Goal: Task Accomplishment & Management: Manage account settings

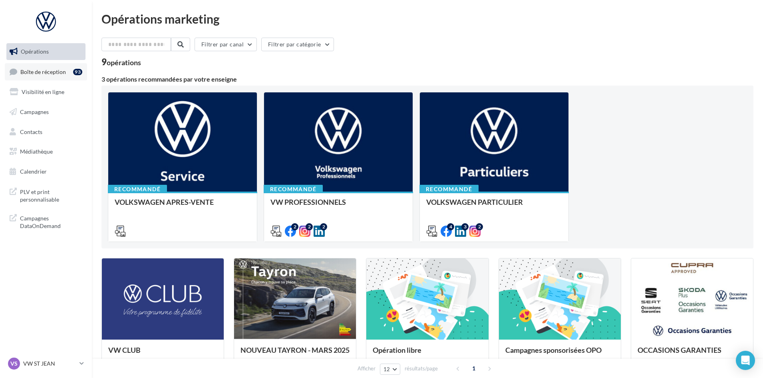
click at [54, 69] on span "Boîte de réception" at bounding box center [43, 71] width 46 height 7
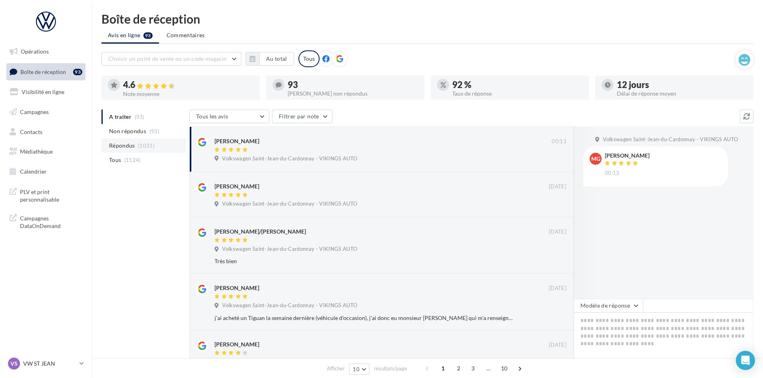
click at [145, 142] on li "Répondus (1031)" at bounding box center [143, 145] width 85 height 14
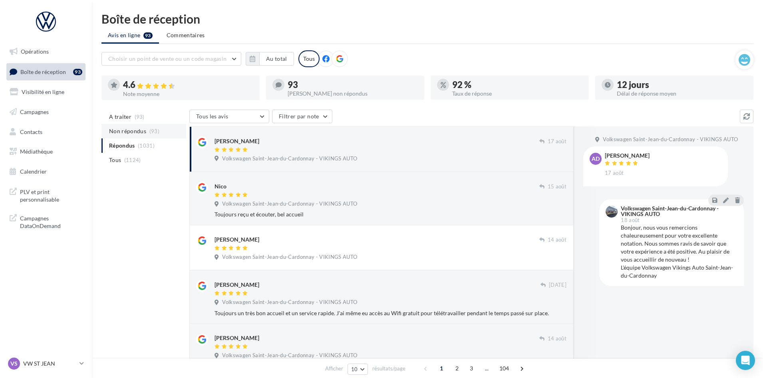
click at [128, 133] on span "Non répondus" at bounding box center [127, 131] width 37 height 8
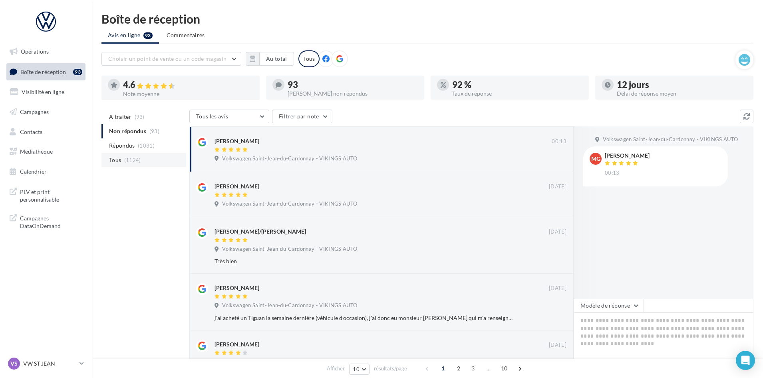
click at [121, 155] on li "Tous (1124)" at bounding box center [143, 160] width 85 height 14
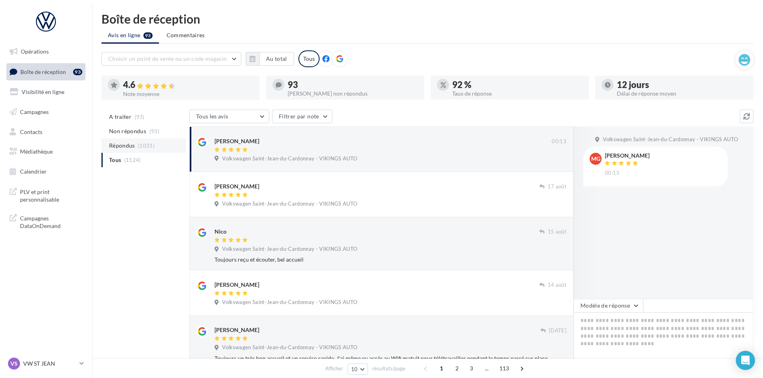
click at [127, 145] on span "Répondus" at bounding box center [122, 145] width 26 height 8
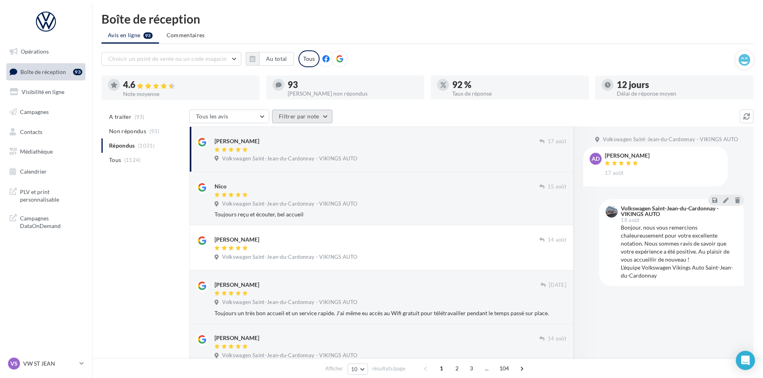
click at [322, 115] on button "Filtrer par note" at bounding box center [302, 116] width 60 height 14
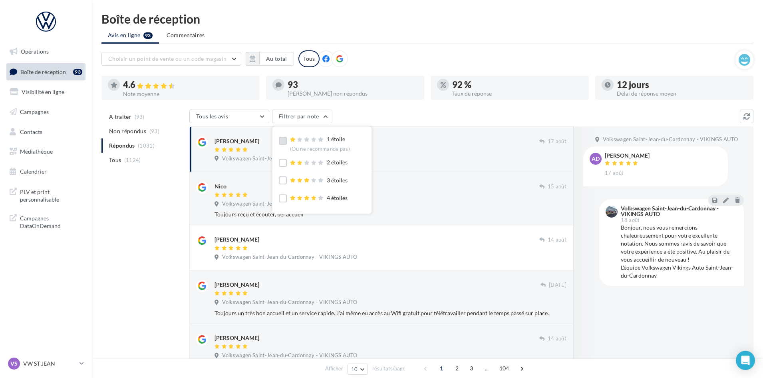
click at [309, 144] on div "1 étoile (Ou ne recommande pas)" at bounding box center [320, 143] width 60 height 17
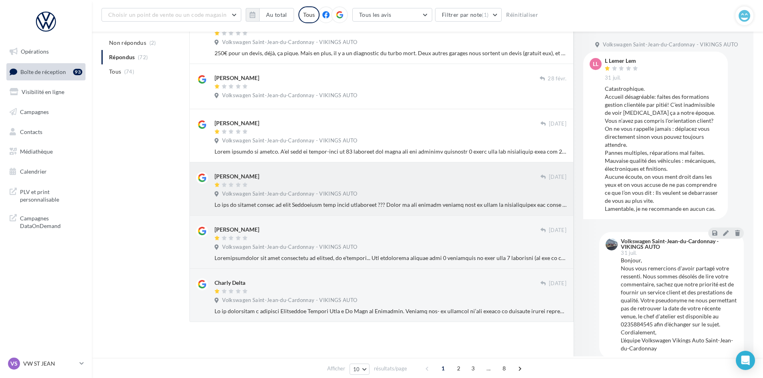
scroll to position [336, 0]
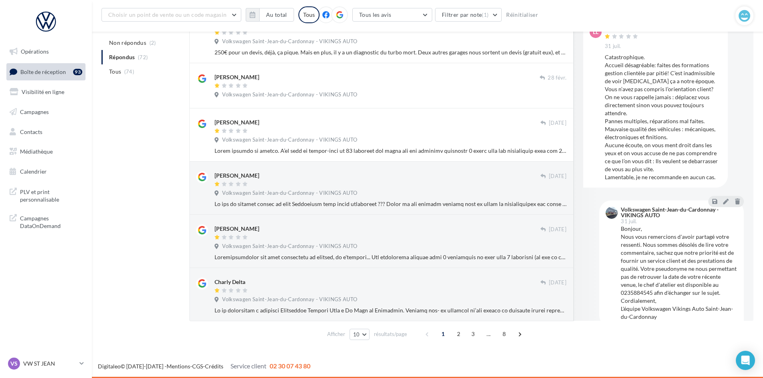
click at [371, 334] on div "Afficher 10 5 10 25 50 résultats/page" at bounding box center [367, 333] width 80 height 11
click at [361, 334] on button "10" at bounding box center [360, 333] width 20 height 11
click at [378, 317] on button "50" at bounding box center [378, 319] width 56 height 14
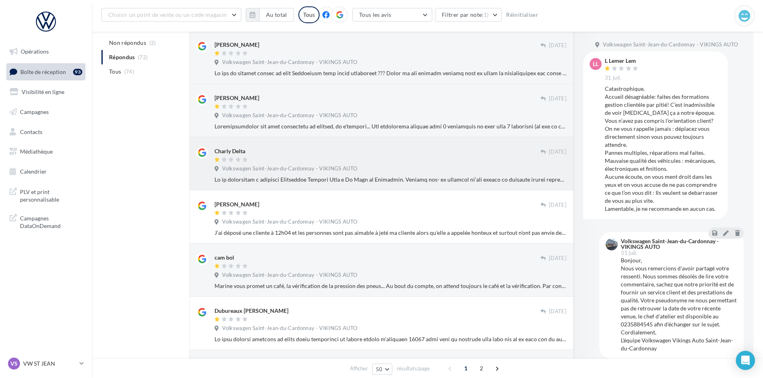
scroll to position [479, 0]
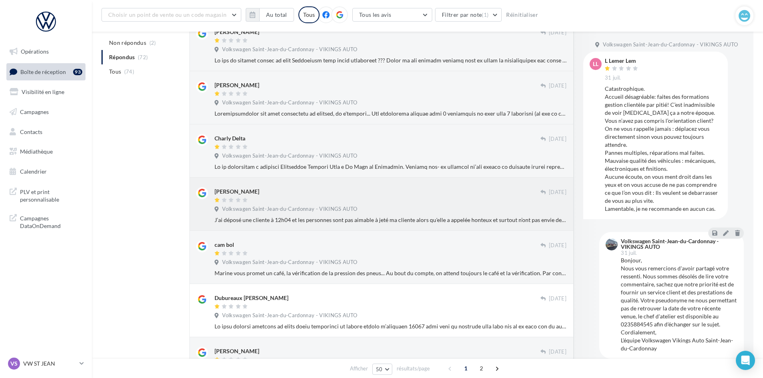
click at [410, 212] on div "Volkswagen Saint-Jean-du-Cardonnay - VIKINGS AUTO" at bounding box center [391, 209] width 352 height 9
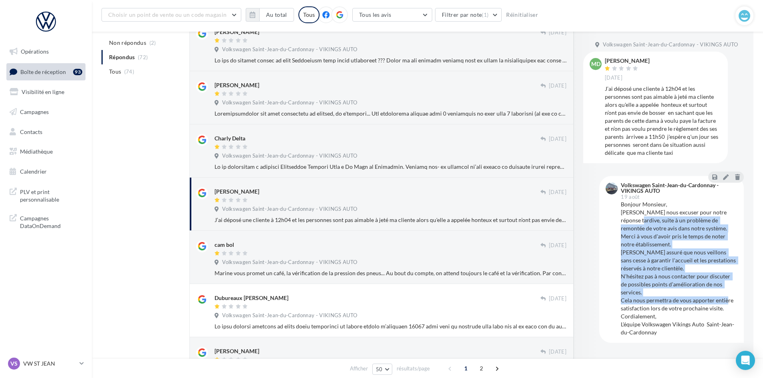
drag, startPoint x: 636, startPoint y: 220, endPoint x: 644, endPoint y: 300, distance: 80.3
click at [644, 300] on div "Bonjour Monsieur, [PERSON_NAME] nous excuser pour notre réponse tardive, suite …" at bounding box center [679, 268] width 117 height 136
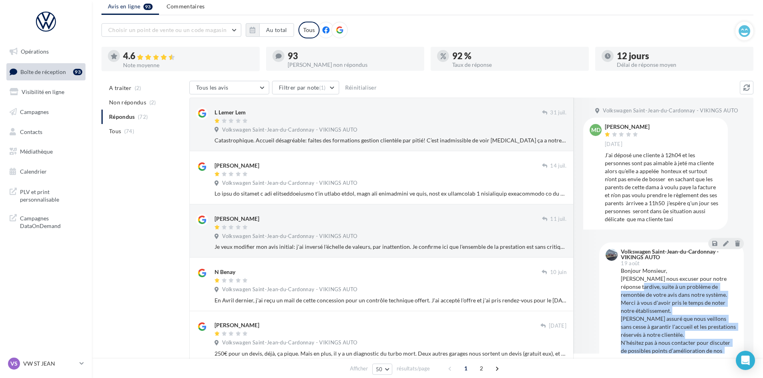
scroll to position [0, 0]
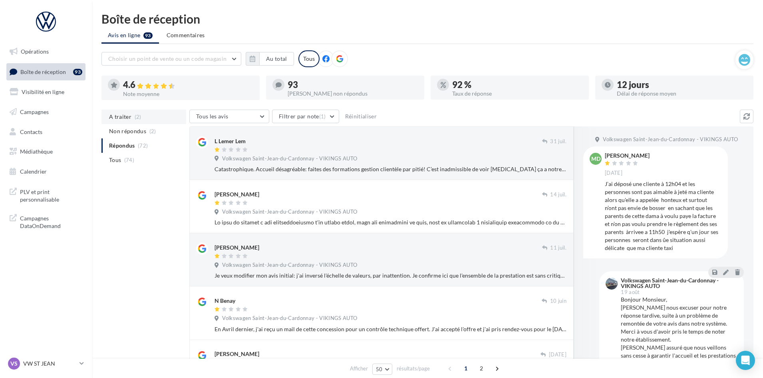
click at [119, 114] on span "A traiter" at bounding box center [120, 117] width 22 height 8
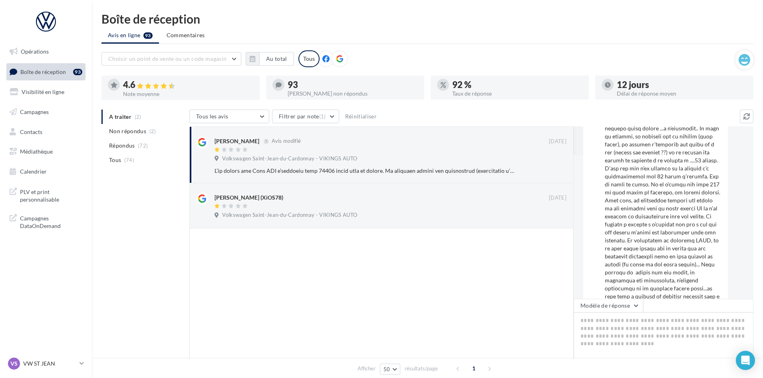
scroll to position [169, 0]
